Goal: Task Accomplishment & Management: Manage account settings

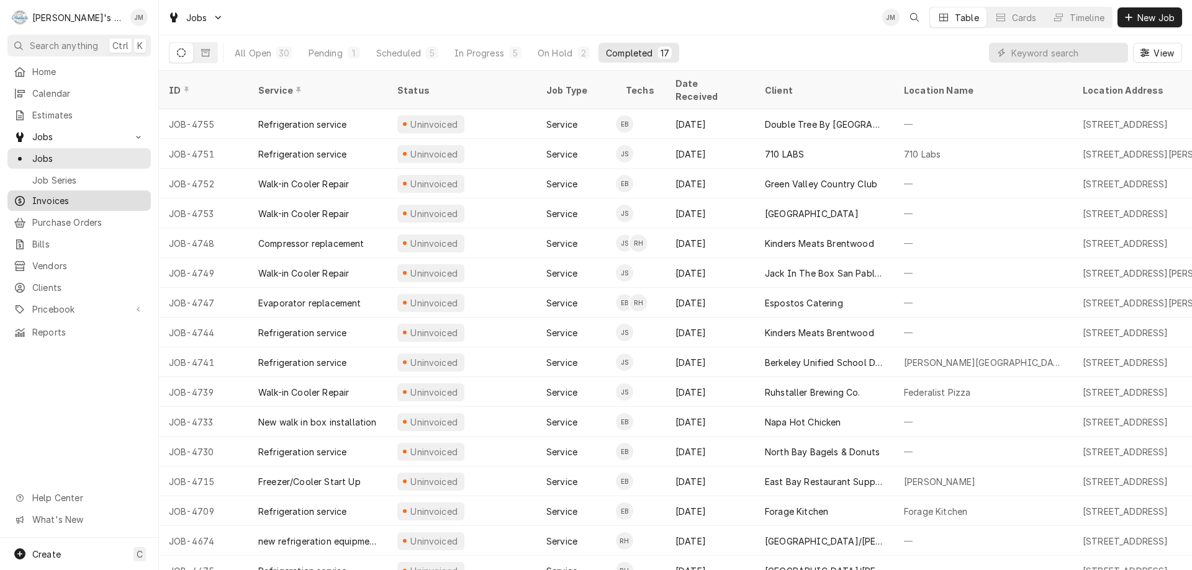
click at [54, 194] on span "Invoices" at bounding box center [88, 200] width 112 height 13
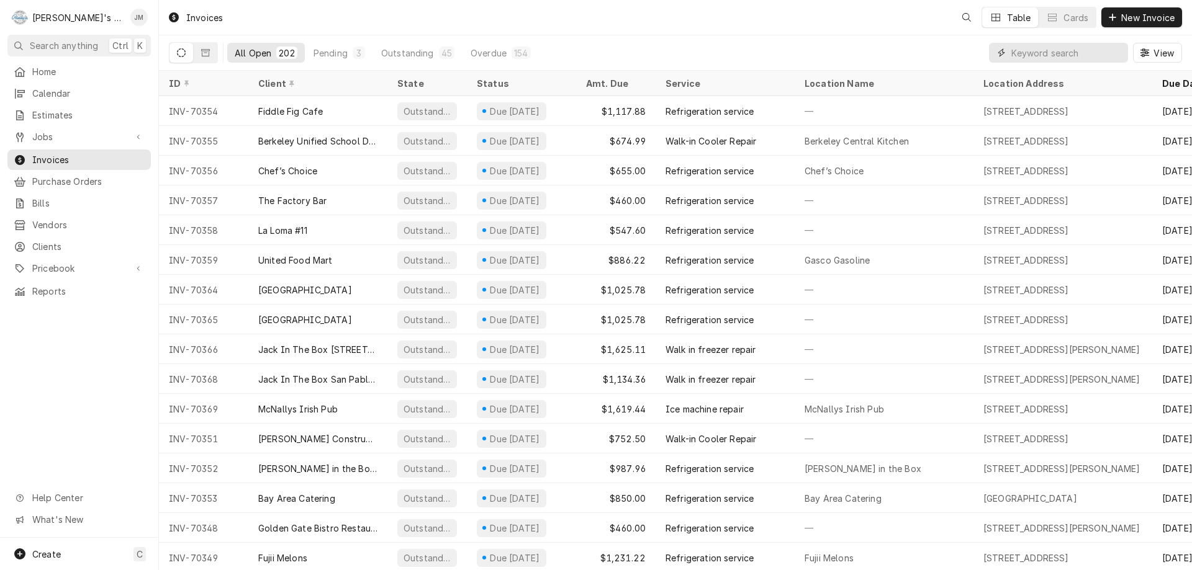
click at [1036, 55] on input "Dynamic Content Wrapper" at bounding box center [1066, 53] width 110 height 20
paste input "INV-70315"
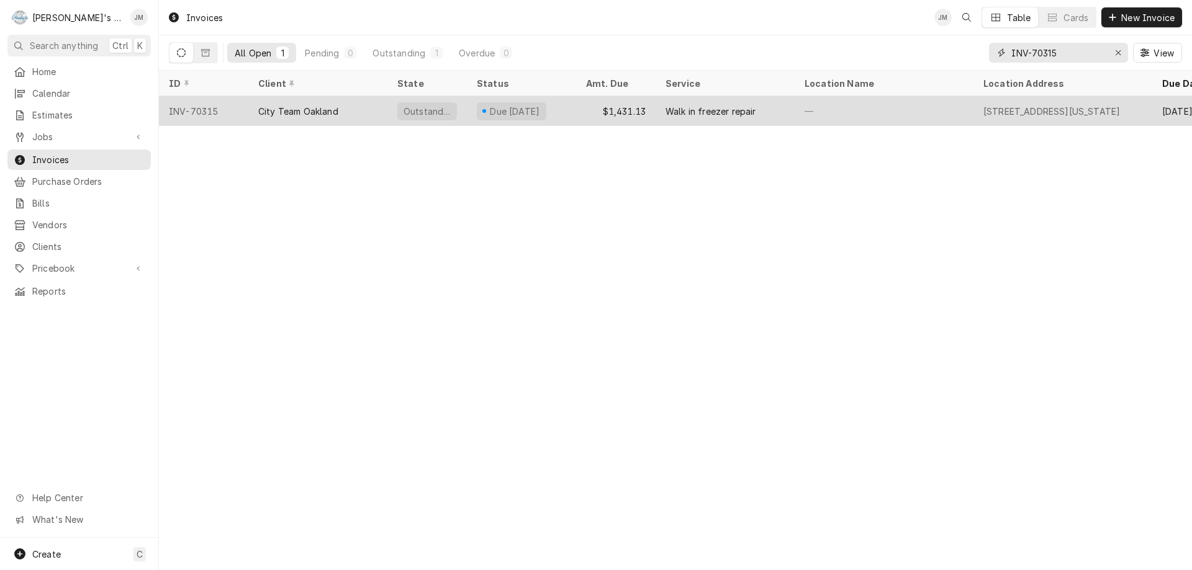
type input "INV-70315"
click at [677, 109] on div "Walk in freezer repair" at bounding box center [710, 111] width 91 height 13
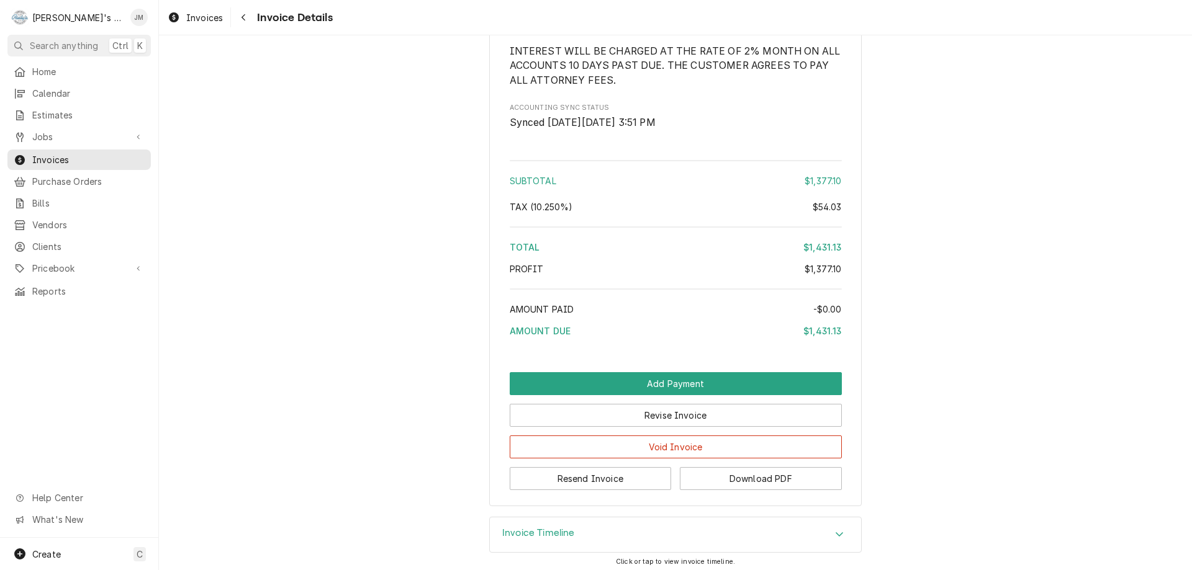
scroll to position [1526, 0]
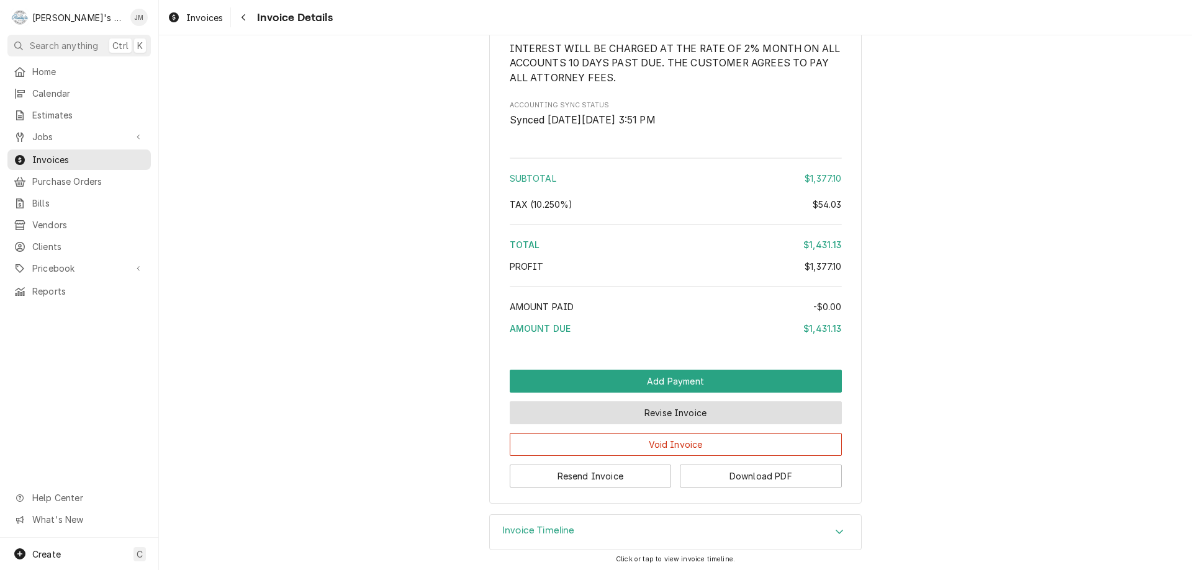
click at [687, 425] on button "Revise Invoice" at bounding box center [676, 413] width 332 height 23
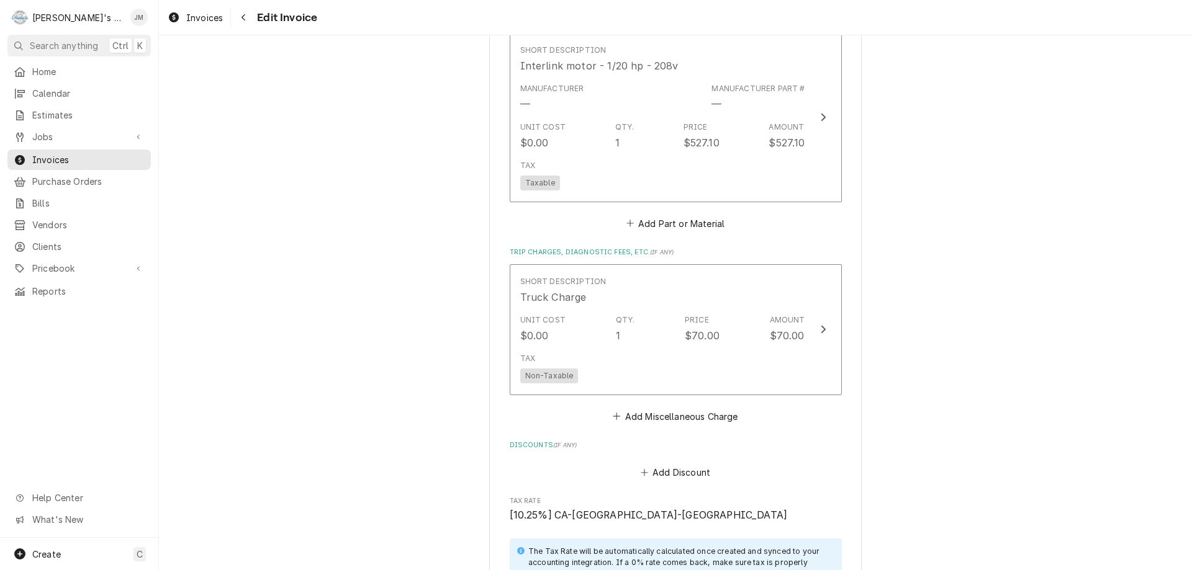
scroll to position [993, 0]
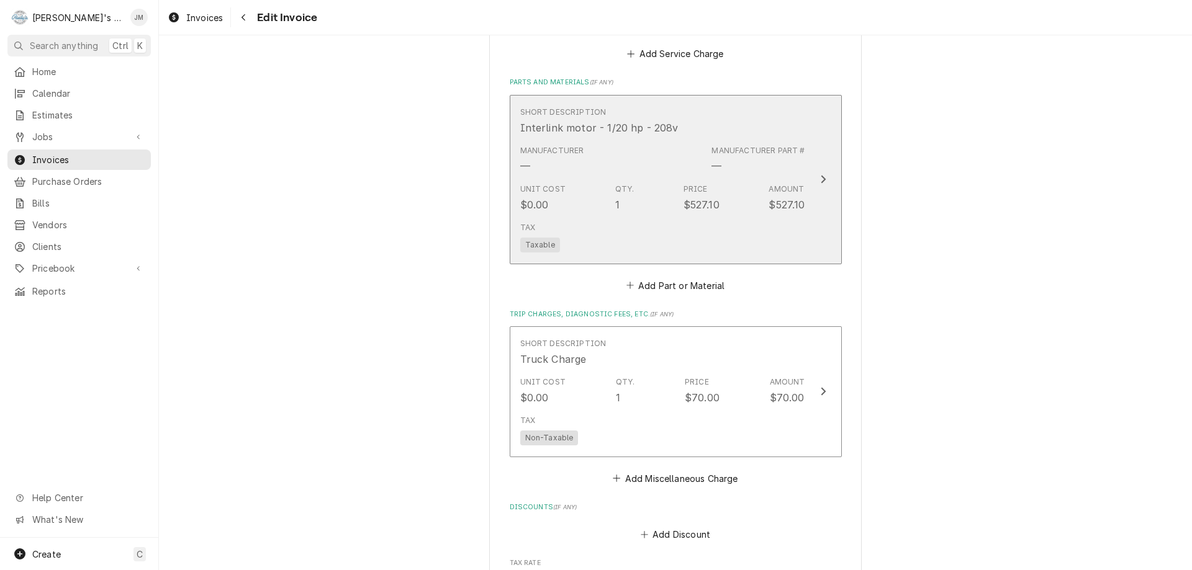
click at [820, 174] on icon "Update Line Item" at bounding box center [823, 179] width 6 height 10
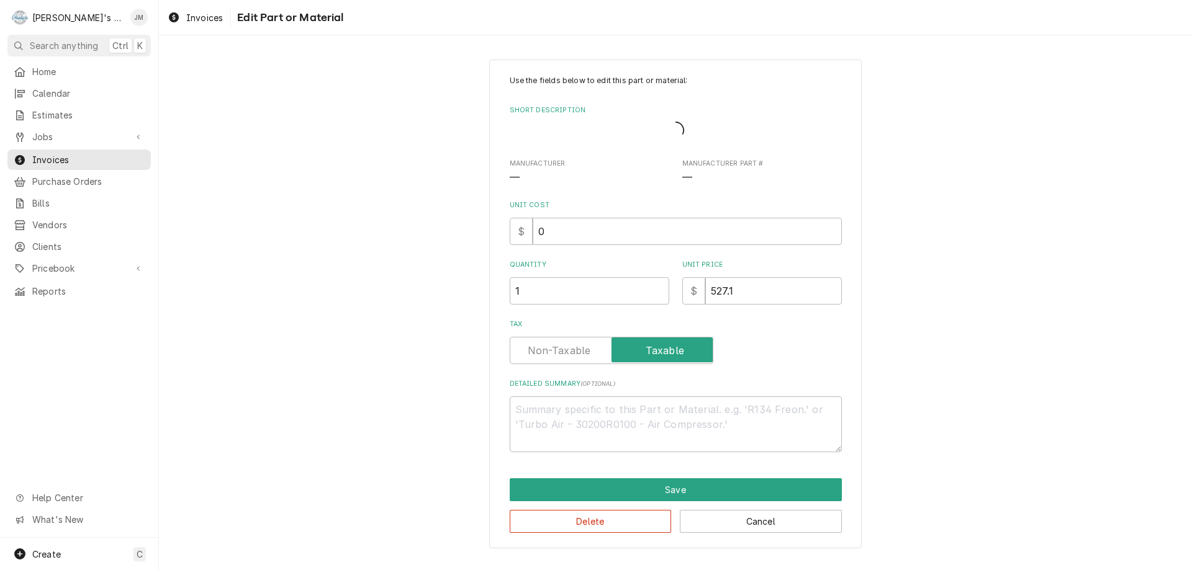
type textarea "x"
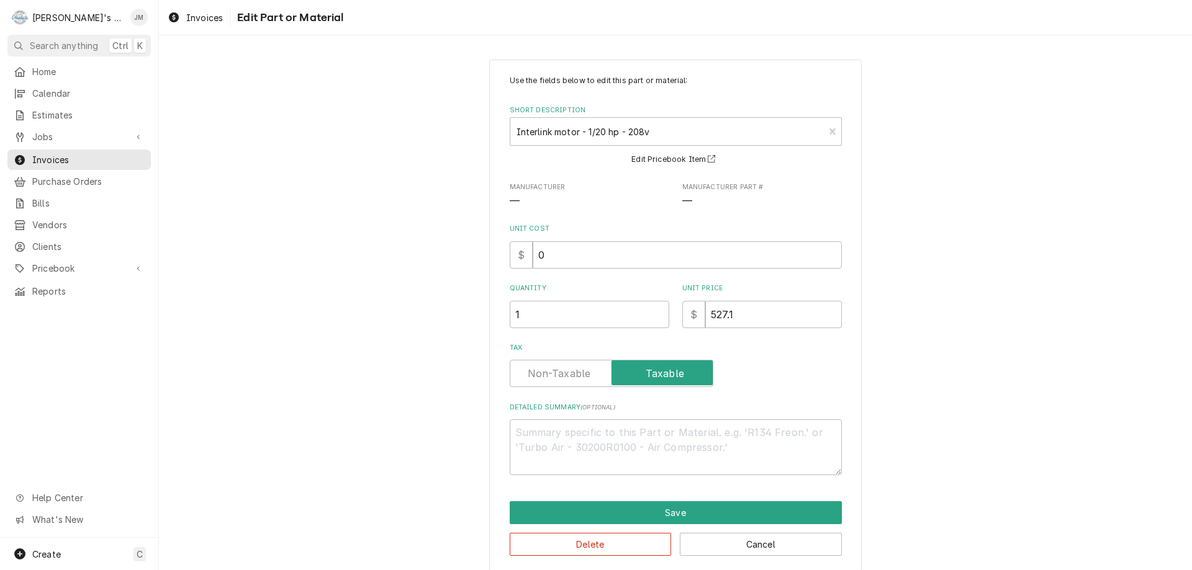
click at [549, 369] on label "Tax" at bounding box center [612, 373] width 204 height 27
click at [549, 369] on input "Tax" at bounding box center [611, 373] width 192 height 27
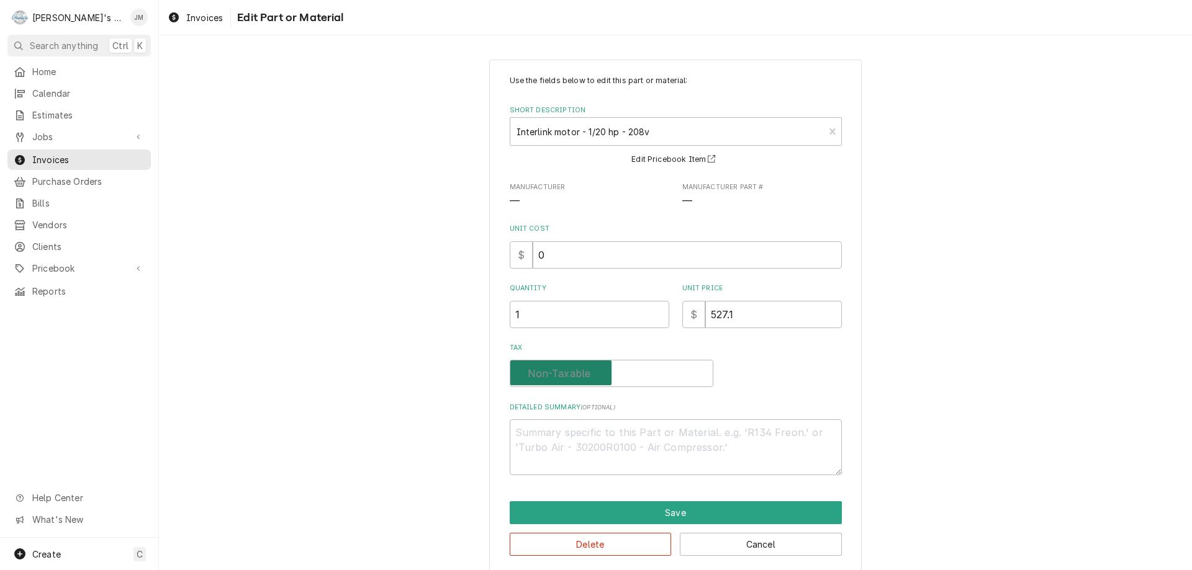
checkbox input "false"
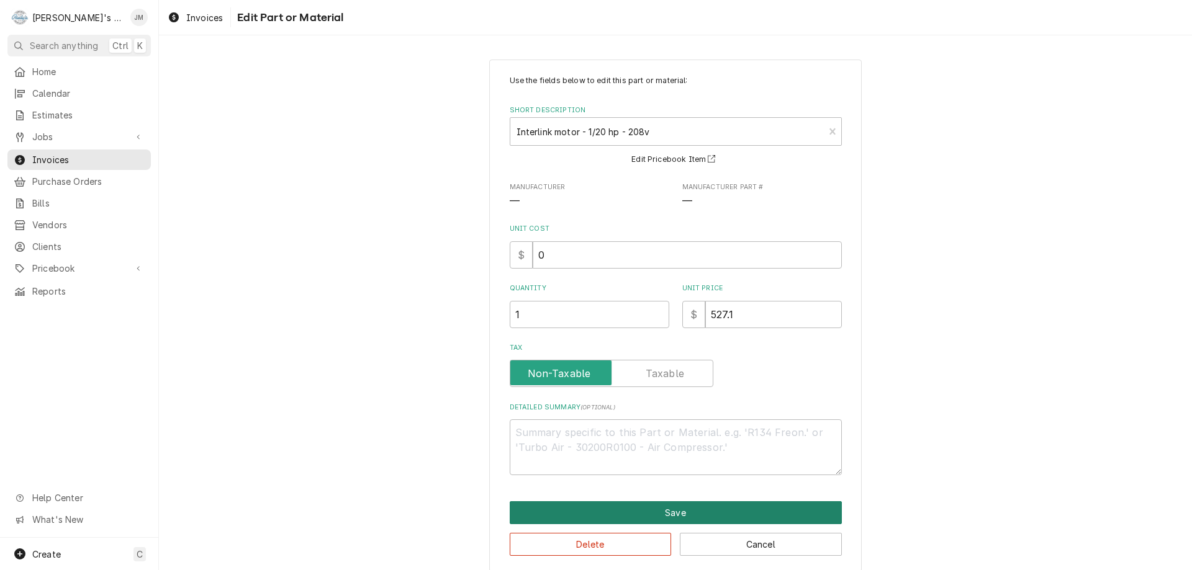
click at [706, 509] on button "Save" at bounding box center [676, 512] width 332 height 23
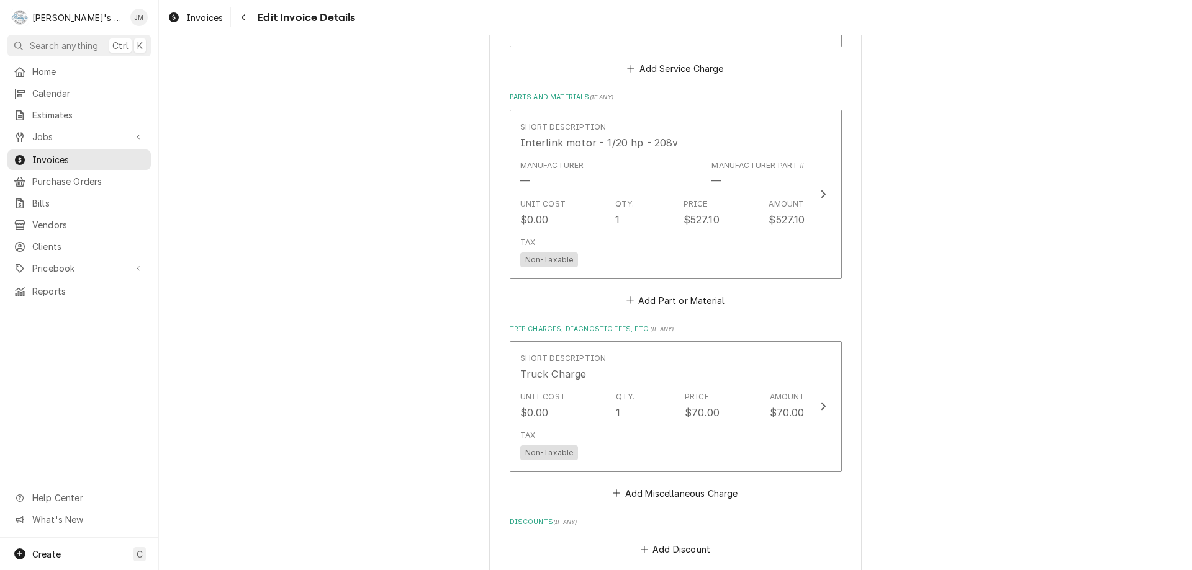
scroll to position [1590, 0]
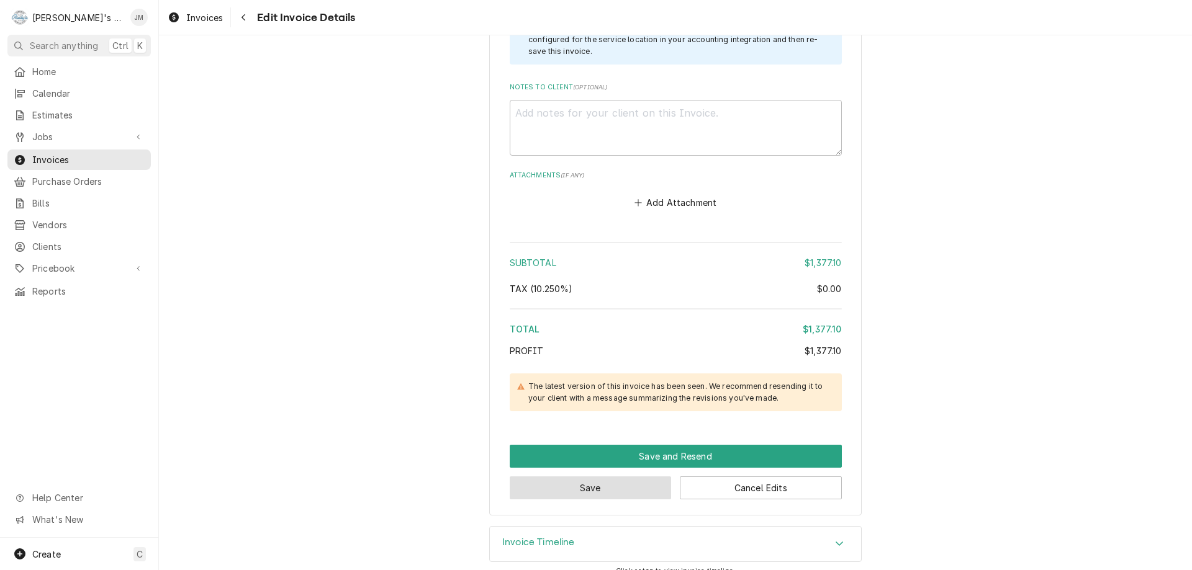
click at [610, 477] on button "Save" at bounding box center [591, 488] width 162 height 23
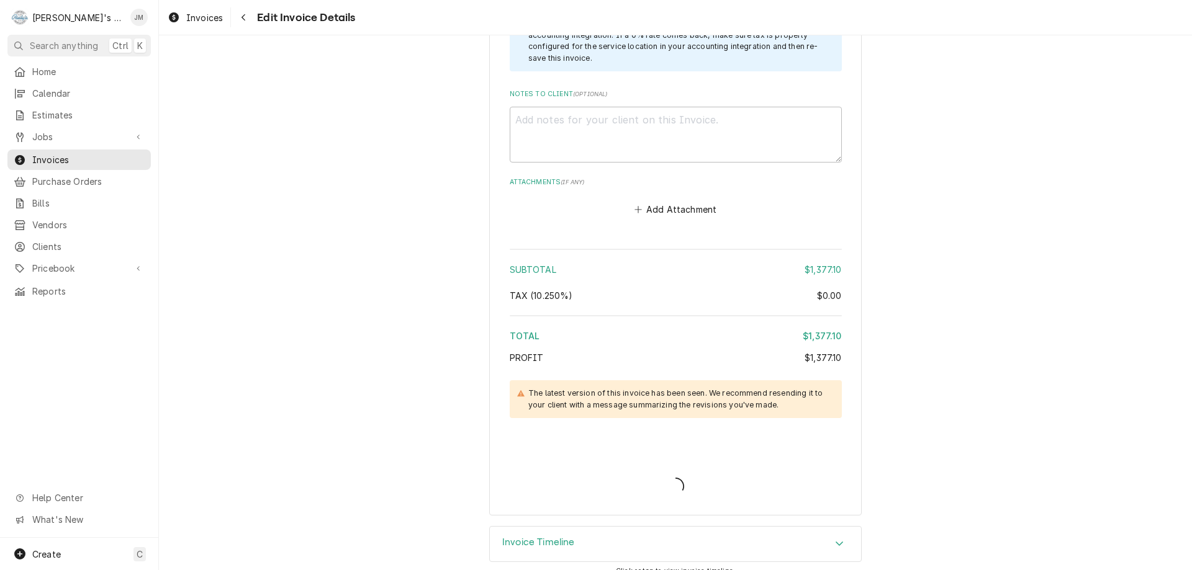
type textarea "x"
